Goal: Communication & Community: Answer question/provide support

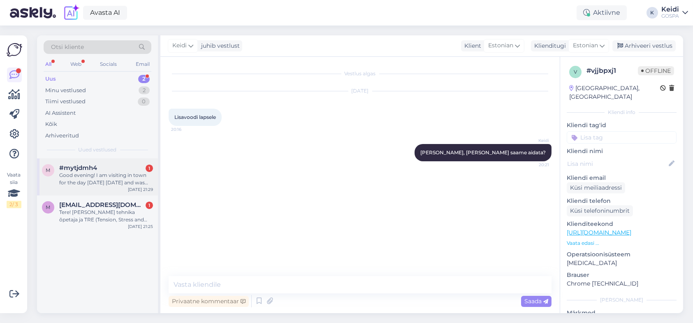
click at [96, 183] on div "Good evening! I am visiting in town for the day [DATE] [DATE] and was wondering…" at bounding box center [106, 178] width 94 height 15
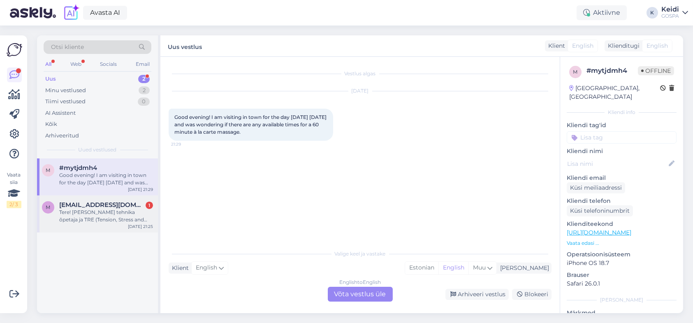
click at [103, 218] on div "Tere! [PERSON_NAME] tehnika õpetaja ja TRE (Tension, Stress and Trauma Releasin…" at bounding box center [106, 215] width 94 height 15
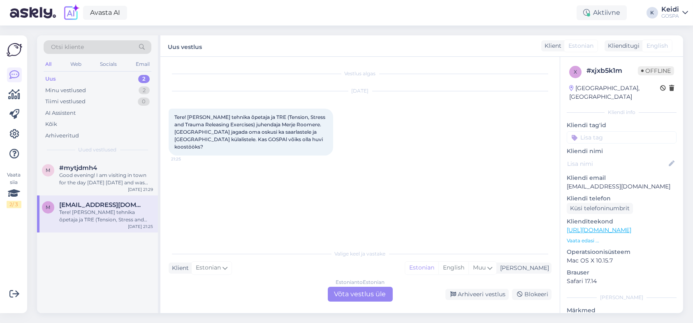
click at [361, 291] on div "Estonian to Estonian Võta vestlus üle" at bounding box center [360, 294] width 65 height 15
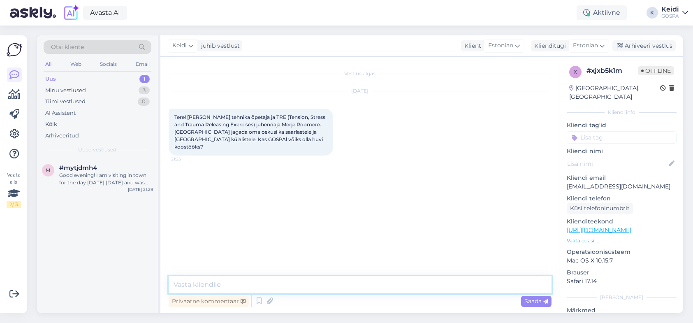
click at [285, 288] on textarea at bounding box center [360, 284] width 383 height 17
type textarea "Tere, palun võtke ühendust e-maili aadressil [EMAIL_ADDRESS][DOMAIN_NAME]"
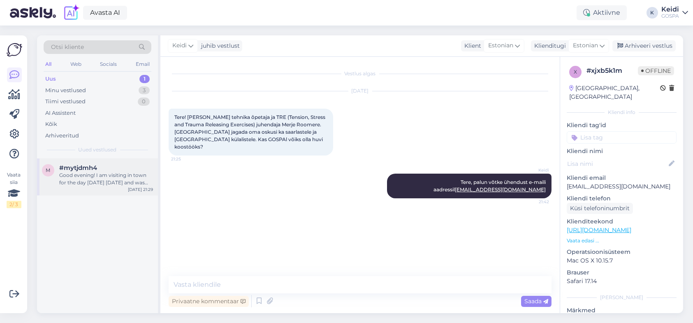
click at [66, 173] on div "Good evening! I am visiting in town for the day [DATE] [DATE] and was wondering…" at bounding box center [106, 178] width 94 height 15
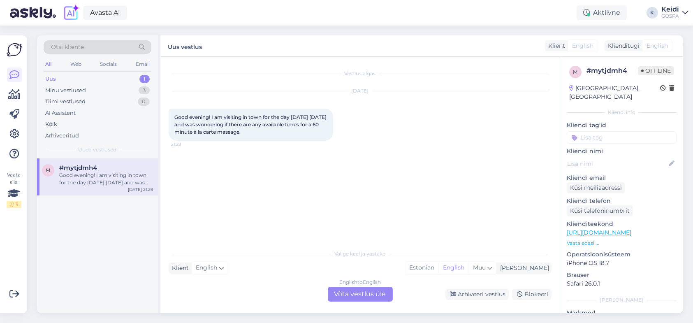
click at [358, 296] on div "English to English Võta vestlus üle" at bounding box center [360, 294] width 65 height 15
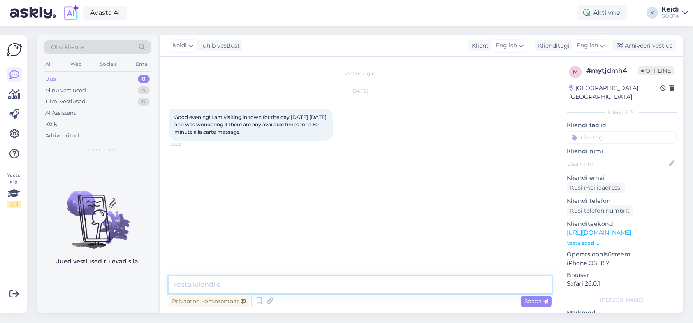
click at [283, 286] on textarea at bounding box center [360, 284] width 383 height 17
click at [202, 284] on textarea at bounding box center [360, 284] width 383 height 17
type textarea "Hello. 15.45 is possible"
type textarea "Another option is 17.45"
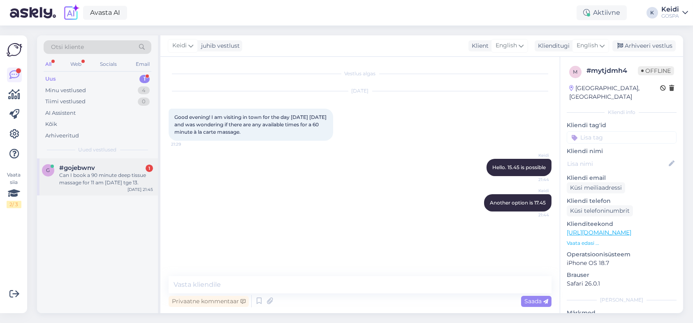
click at [109, 188] on div "g #gojebwnv 1 Can I book a 90 minute deep tissue massage for 11 am [DATE] tge 1…" at bounding box center [97, 176] width 121 height 37
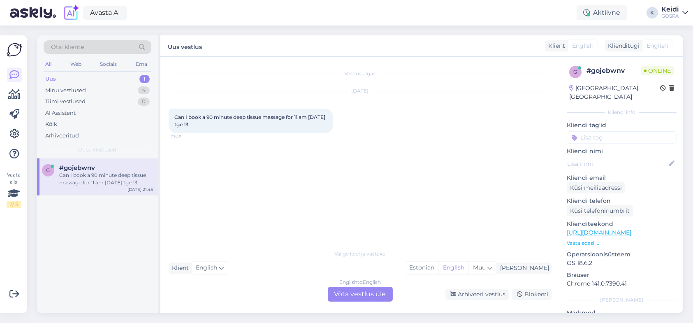
click at [364, 296] on div "English to English Võta vestlus üle" at bounding box center [360, 294] width 65 height 15
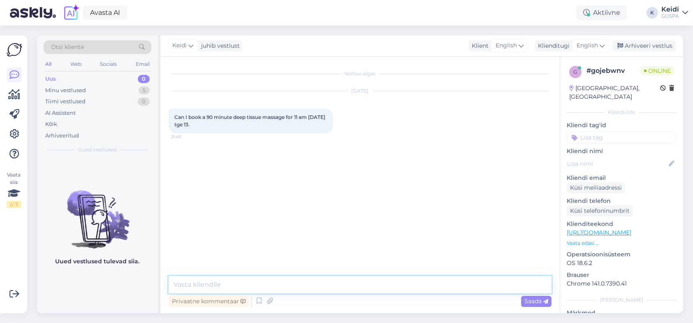
click at [259, 287] on textarea at bounding box center [360, 284] width 383 height 17
type textarea "Hello, Unfortunateli not. Only available time is 17.45. Did you also asked abou…"
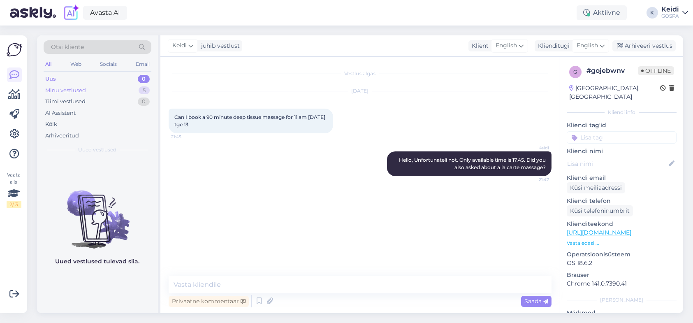
click at [95, 91] on div "Minu vestlused 5" at bounding box center [98, 91] width 108 height 12
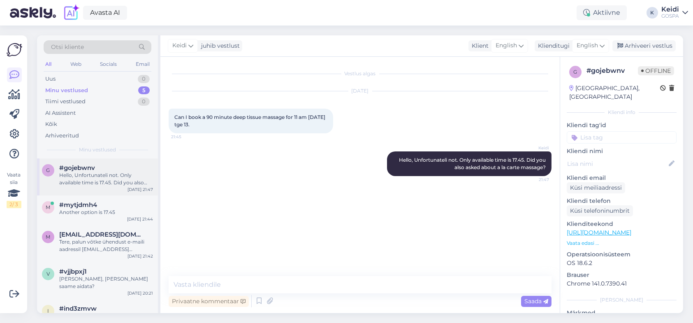
click at [115, 170] on div "#gojebwnv" at bounding box center [106, 167] width 94 height 7
click at [91, 204] on span "#mytjdmh4" at bounding box center [78, 204] width 38 height 7
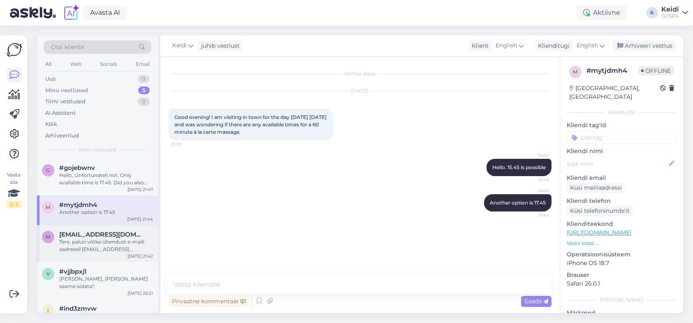
click at [91, 243] on div "Tere, palun võtke ühendust e-maili aadressil [EMAIL_ADDRESS][DOMAIN_NAME]" at bounding box center [106, 245] width 94 height 15
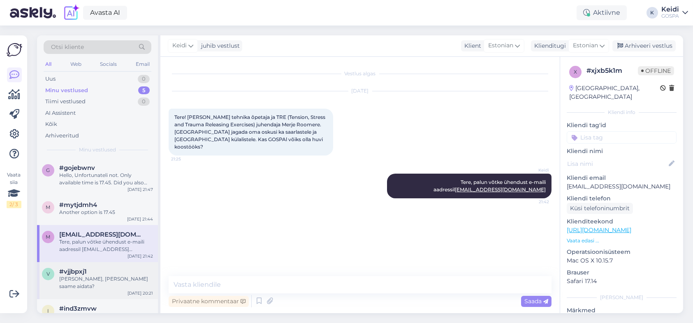
click at [84, 275] on div "[PERSON_NAME], [PERSON_NAME] saame aidata?" at bounding box center [106, 282] width 94 height 15
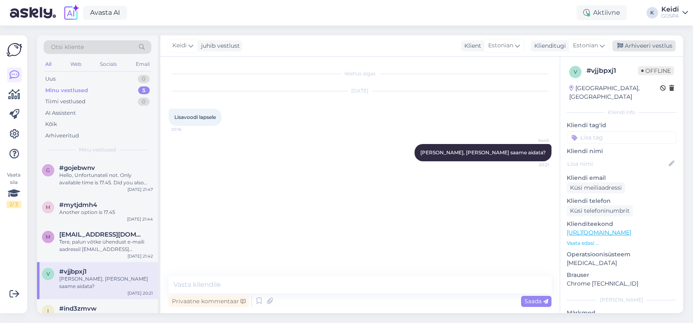
click at [643, 43] on div "Arhiveeri vestlus" at bounding box center [643, 45] width 63 height 11
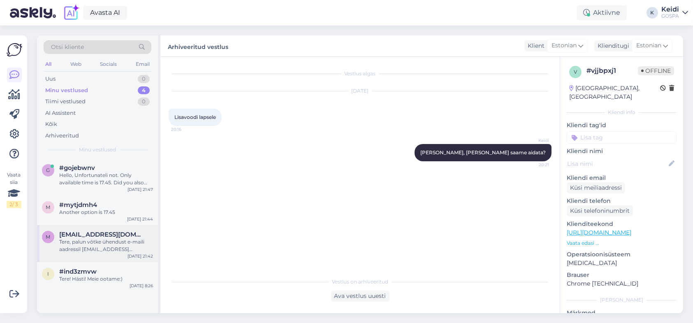
click at [85, 252] on div "Tere, palun võtke ühendust e-maili aadressil [EMAIL_ADDRESS][DOMAIN_NAME]" at bounding box center [106, 245] width 94 height 15
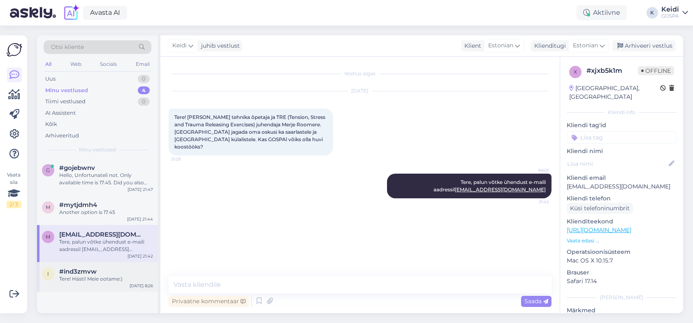
click at [71, 275] on div "Tere! Hästi! Meie ootame:)" at bounding box center [106, 278] width 94 height 7
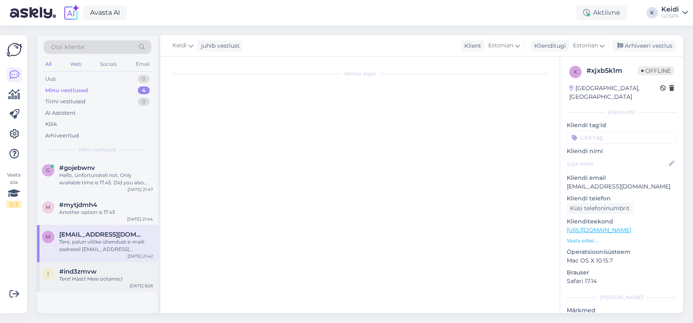
scroll to position [494, 0]
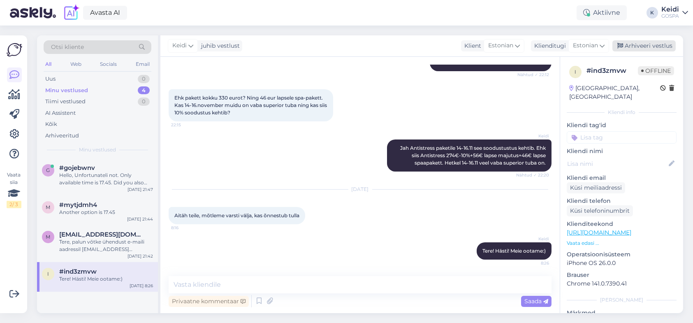
click at [638, 44] on div "Arhiveeri vestlus" at bounding box center [643, 45] width 63 height 11
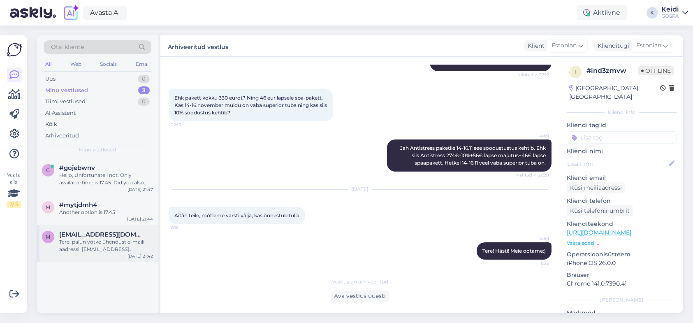
click at [90, 250] on div "Tere, palun võtke ühendust e-maili aadressil [EMAIL_ADDRESS][DOMAIN_NAME]" at bounding box center [106, 245] width 94 height 15
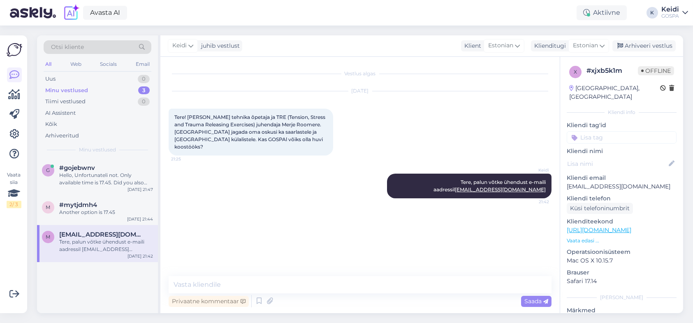
scroll to position [0, 0]
click at [631, 48] on div "Arhiveeri vestlus" at bounding box center [643, 45] width 63 height 11
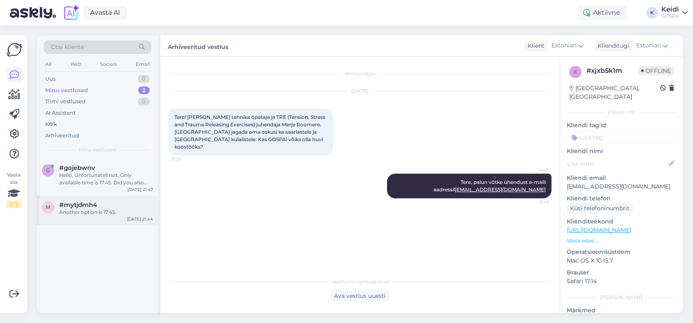
click at [101, 206] on div "#mytjdmh4" at bounding box center [106, 204] width 94 height 7
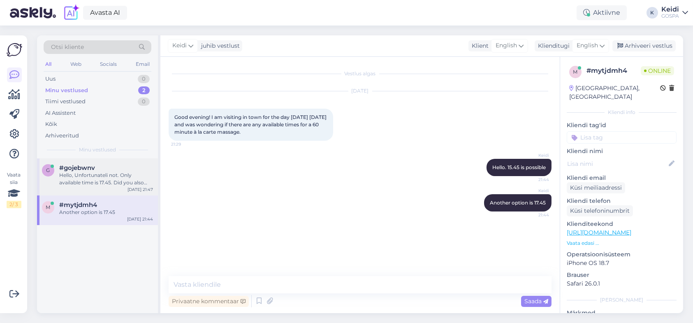
click at [94, 179] on div "Hello, Unfortunateli not. Only available time is 17.45. Did you also asked abou…" at bounding box center [106, 178] width 94 height 15
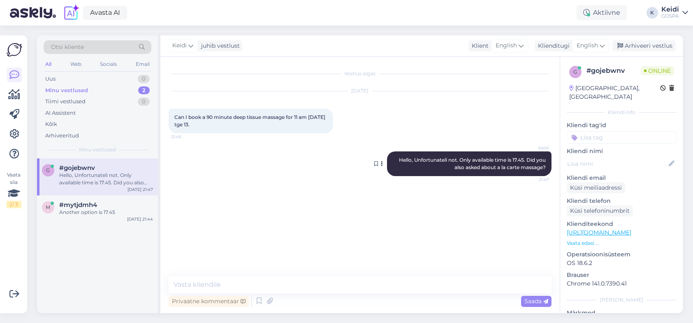
click at [384, 164] on button at bounding box center [381, 163] width 5 height 7
click at [466, 229] on div "Vestlus algas [DATE] Can I book a 90 minute deep tissue massage for 11 am [DATE…" at bounding box center [364, 166] width 390 height 203
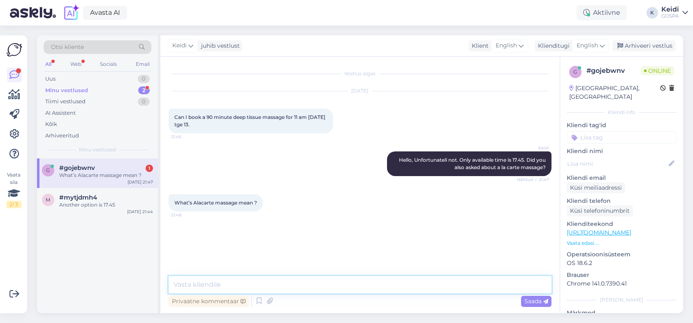
click at [233, 284] on textarea at bounding box center [360, 284] width 383 height 17
drag, startPoint x: 206, startPoint y: 287, endPoint x: 153, endPoint y: 287, distance: 53.4
click at [153, 287] on div "Otsi kliente All Web Socials Email Uus 0 Minu vestlused 2 Tiimi vestlused 0 AI …" at bounding box center [360, 173] width 646 height 277
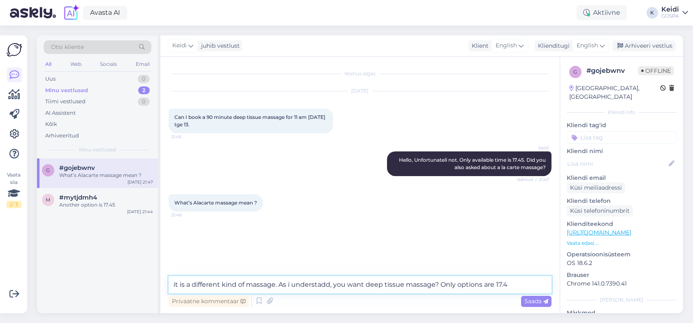
type textarea "it is a different kind of massage. As i understadd, you want deep tissue massag…"
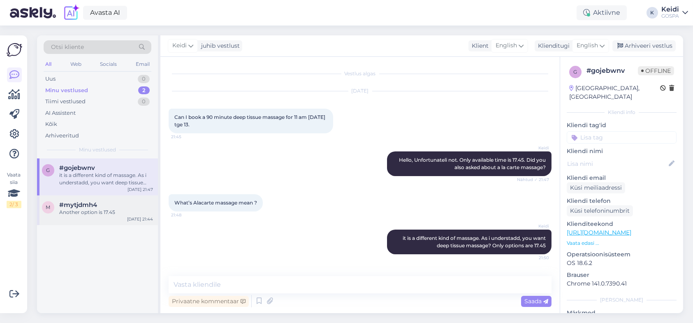
click at [104, 214] on div "Another option is 17.45" at bounding box center [106, 211] width 94 height 7
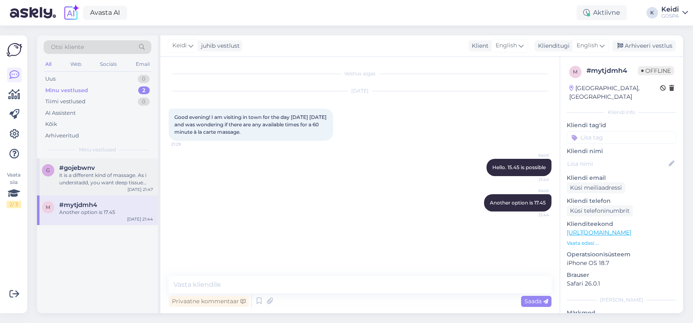
click at [111, 175] on div "it is a different kind of massage. As i understadd, you want deep tissue massag…" at bounding box center [106, 178] width 94 height 15
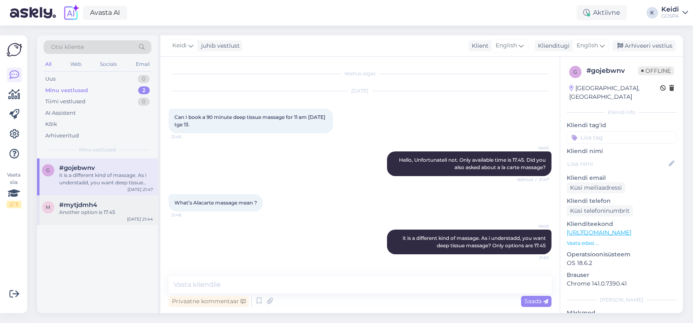
click at [98, 209] on div "Another option is 17.45" at bounding box center [106, 211] width 94 height 7
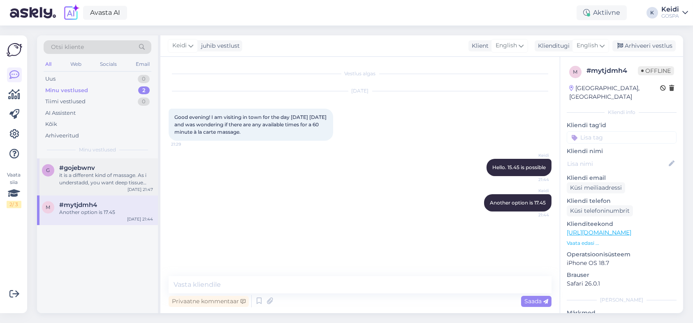
click at [132, 182] on div "it is a different kind of massage. As i understadd, you want deep tissue massag…" at bounding box center [106, 178] width 94 height 15
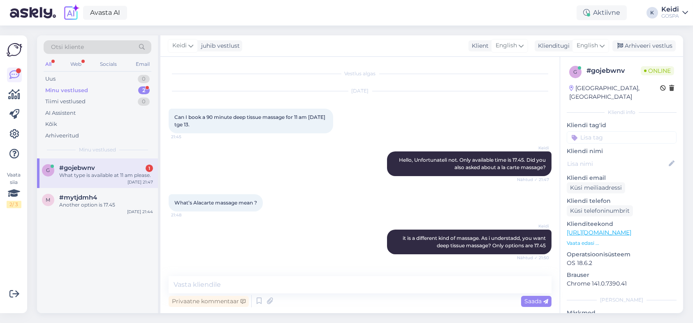
scroll to position [30, 0]
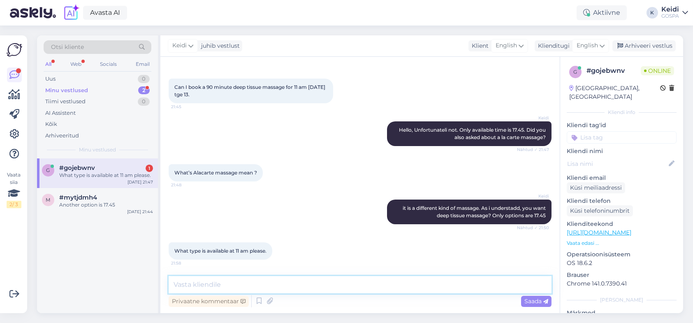
click at [207, 286] on textarea at bounding box center [360, 284] width 383 height 17
type textarea "Only face care or foot treatment"
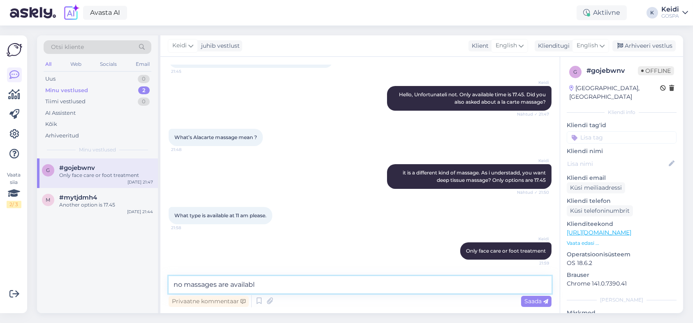
type textarea "no massages are available"
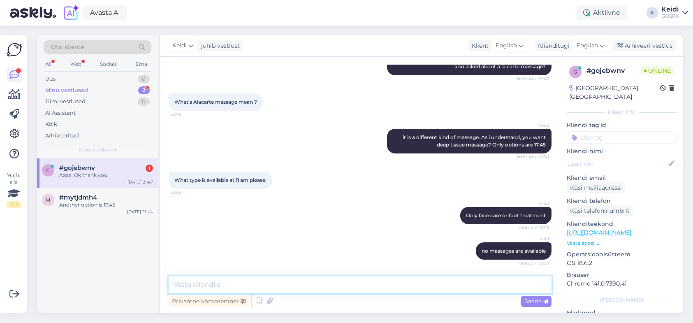
scroll to position [136, 0]
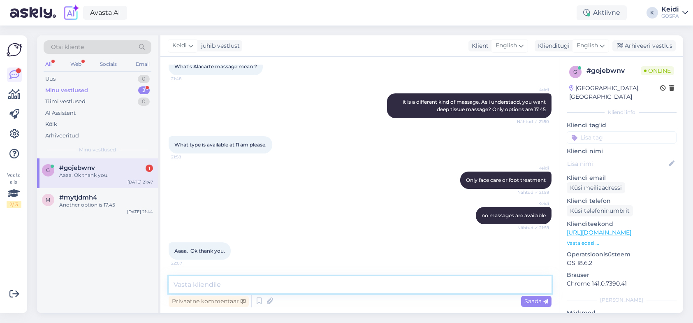
click at [264, 285] on textarea at bounding box center [360, 284] width 383 height 17
click at [109, 199] on div "#mytjdmh4" at bounding box center [106, 197] width 94 height 7
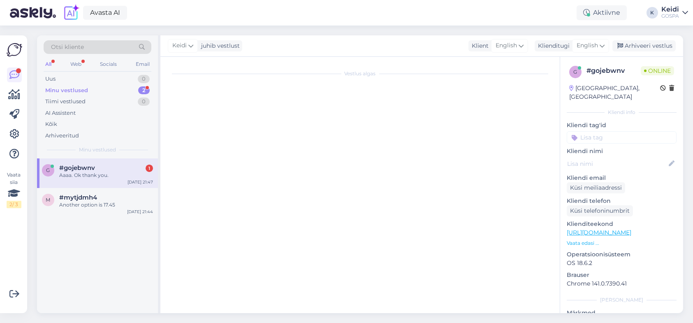
scroll to position [0, 0]
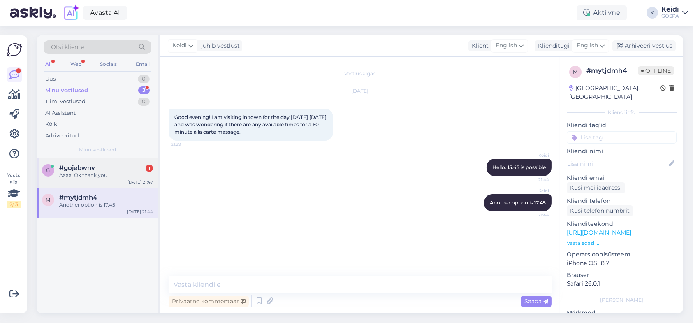
click at [106, 173] on div "Aaaa. Ok thank you." at bounding box center [106, 174] width 94 height 7
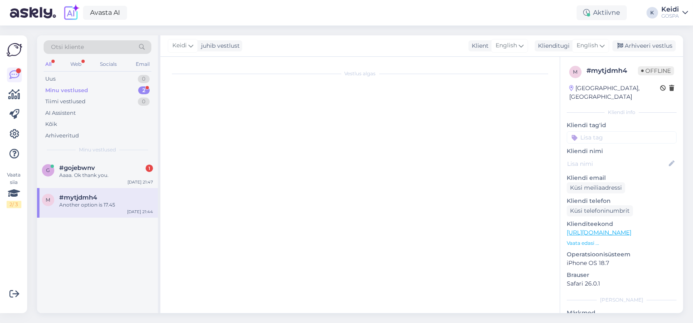
scroll to position [77, 0]
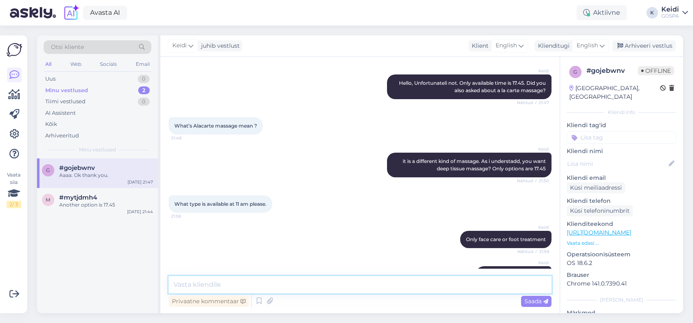
click at [205, 283] on textarea at bounding box center [360, 284] width 383 height 17
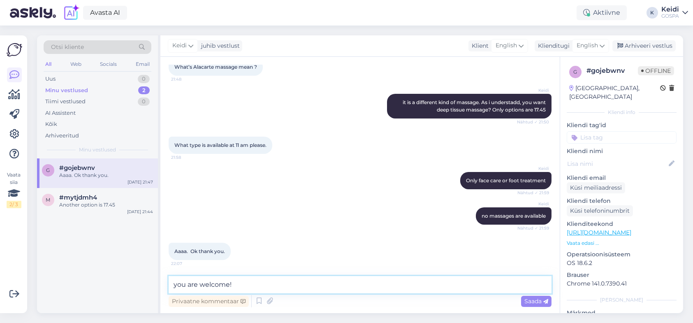
click at [177, 286] on textarea "you are welcome!" at bounding box center [360, 284] width 383 height 17
type textarea "You are welcome!"
click at [542, 300] on span "Saada" at bounding box center [536, 300] width 24 height 7
